Goal: Book appointment/travel/reservation

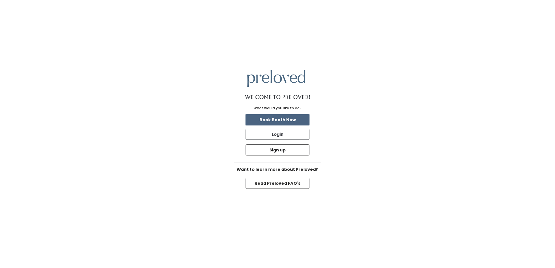
click at [306, 116] on button "Book Booth Now" at bounding box center [277, 119] width 64 height 11
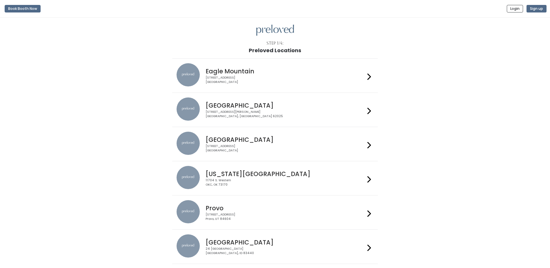
click at [306, 116] on div "1500 Troy Road, Unit A‑B Edwardsville, IL 62025" at bounding box center [286, 114] width 160 height 8
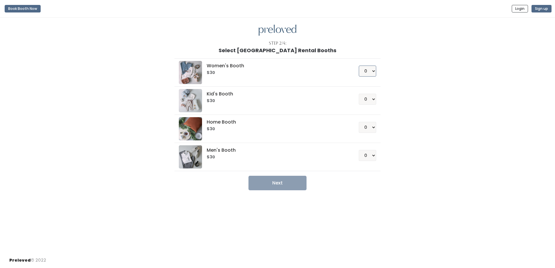
click at [371, 73] on select "0 1 2 3 4" at bounding box center [367, 71] width 17 height 11
select select "1"
click at [359, 66] on select "0 1 2 3 4" at bounding box center [367, 71] width 17 height 11
click at [292, 181] on button "Next" at bounding box center [277, 183] width 58 height 15
